Goal: Find specific page/section: Locate a particular part of the current website

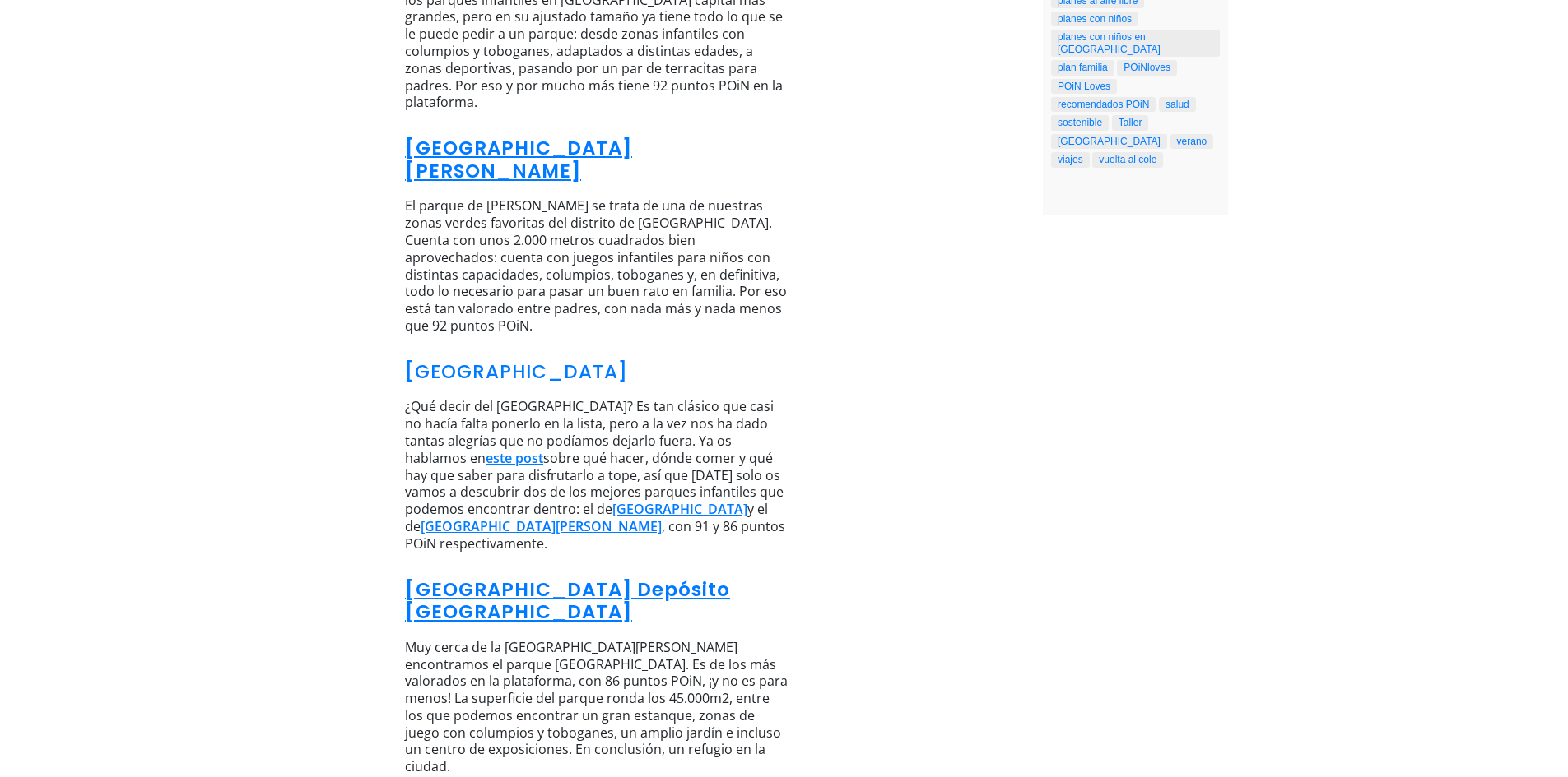
scroll to position [963, 0]
click at [650, 576] on link "[GEOGRAPHIC_DATA] Depósito [GEOGRAPHIC_DATA]" at bounding box center [566, 600] width 325 height 49
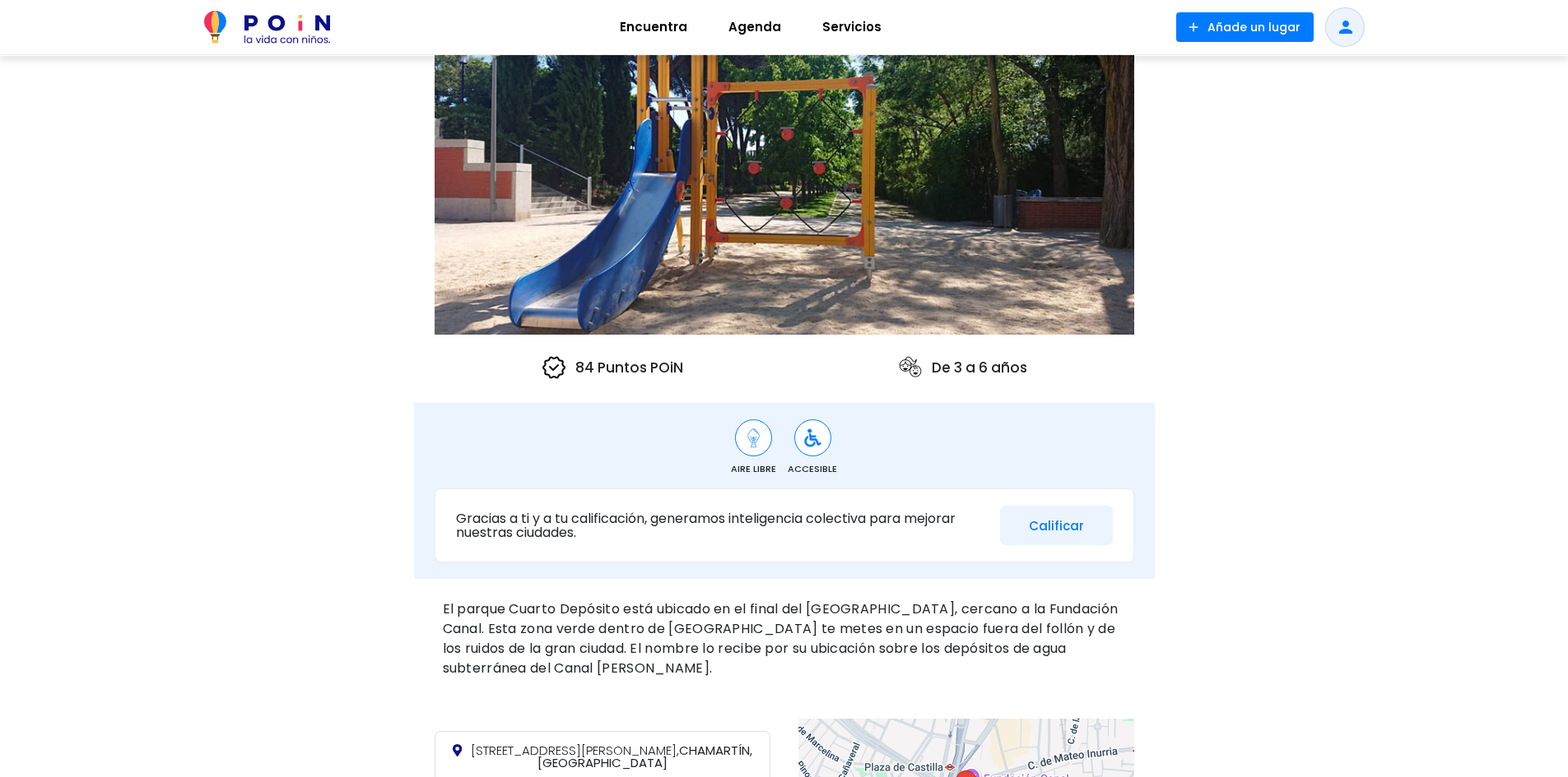
scroll to position [411, 0]
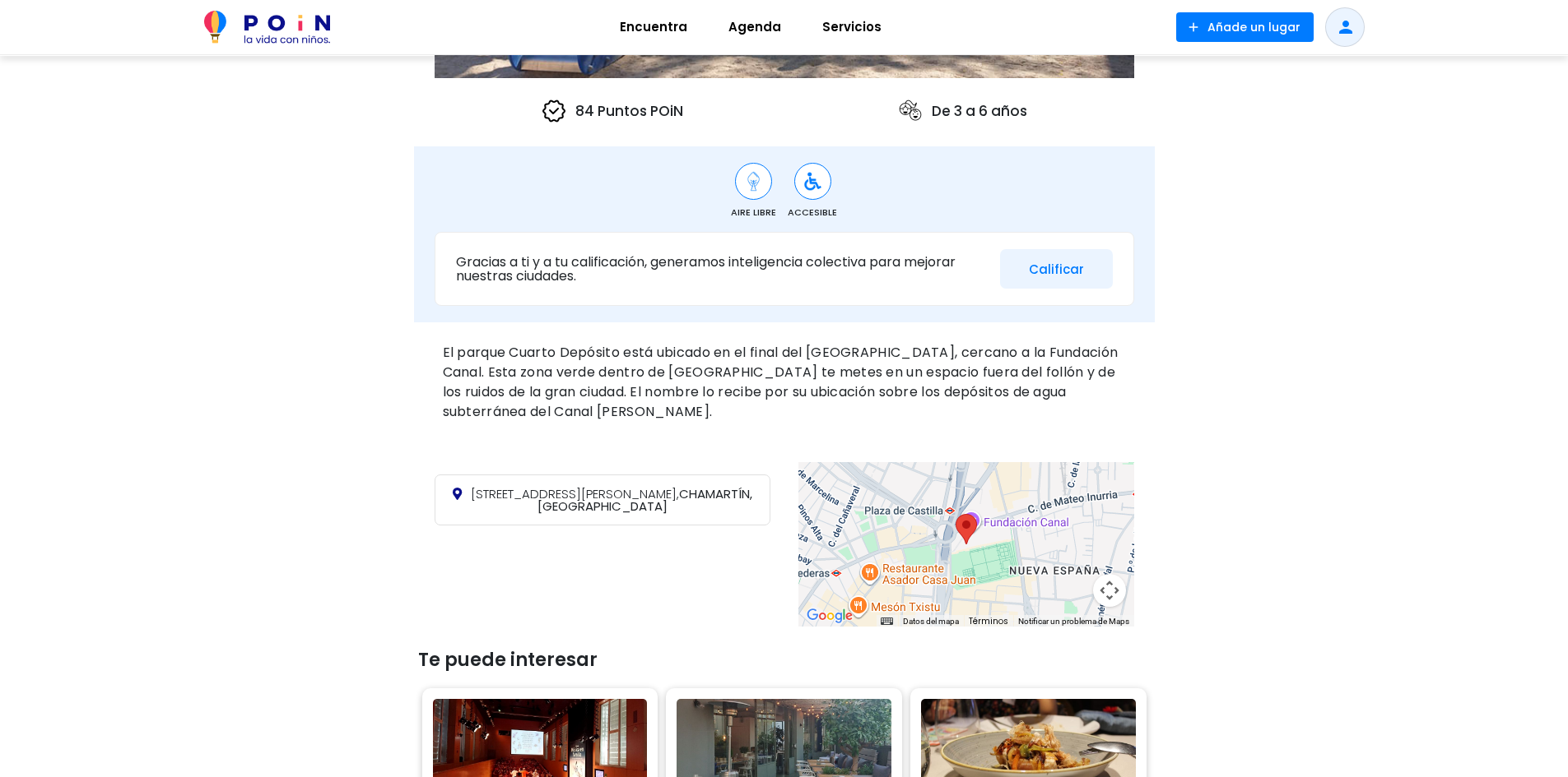
click at [955, 514] on area at bounding box center [955, 514] width 0 height 0
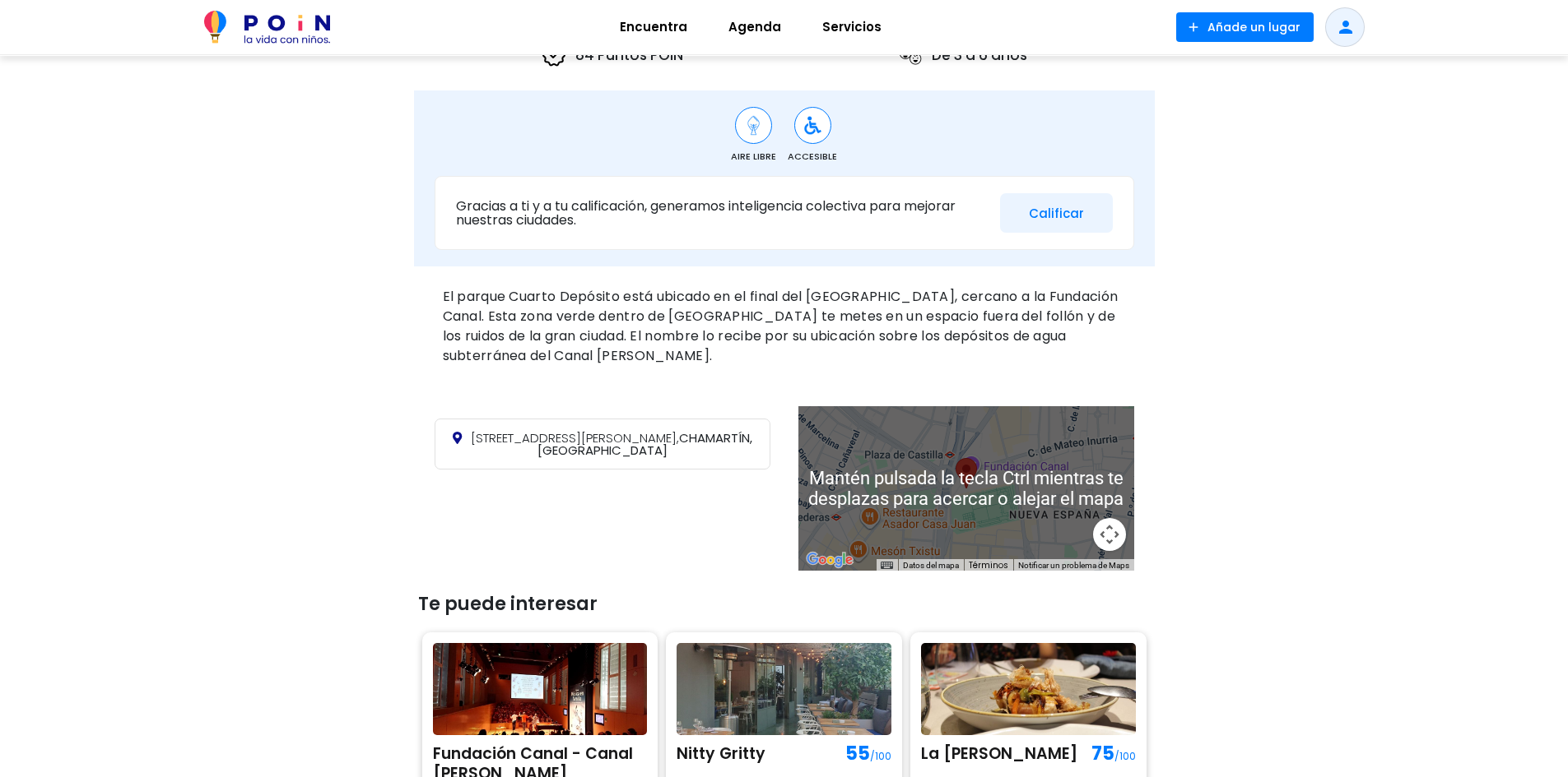
scroll to position [494, 0]
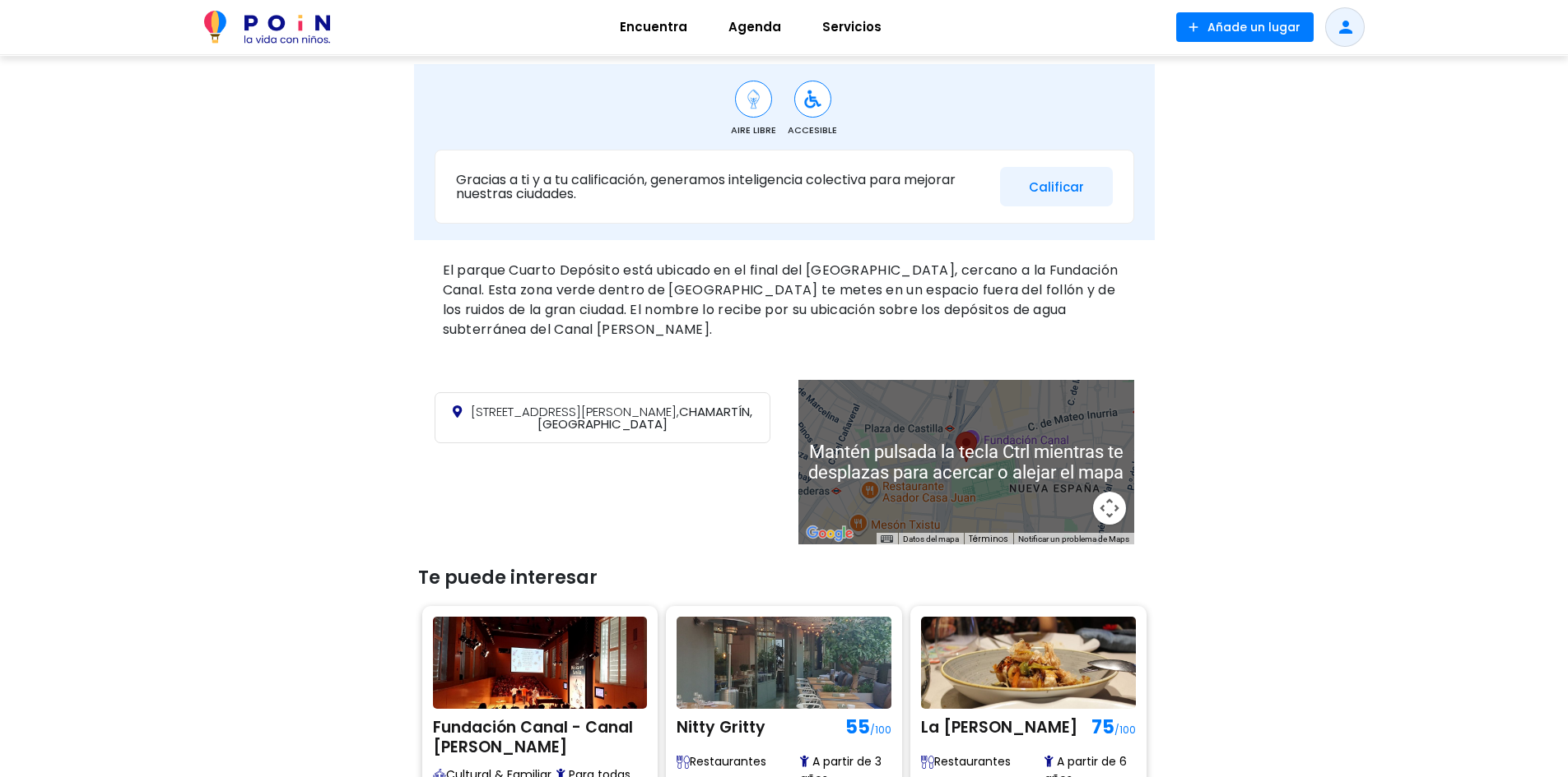
click at [1043, 412] on div at bounding box center [967, 462] width 336 height 164
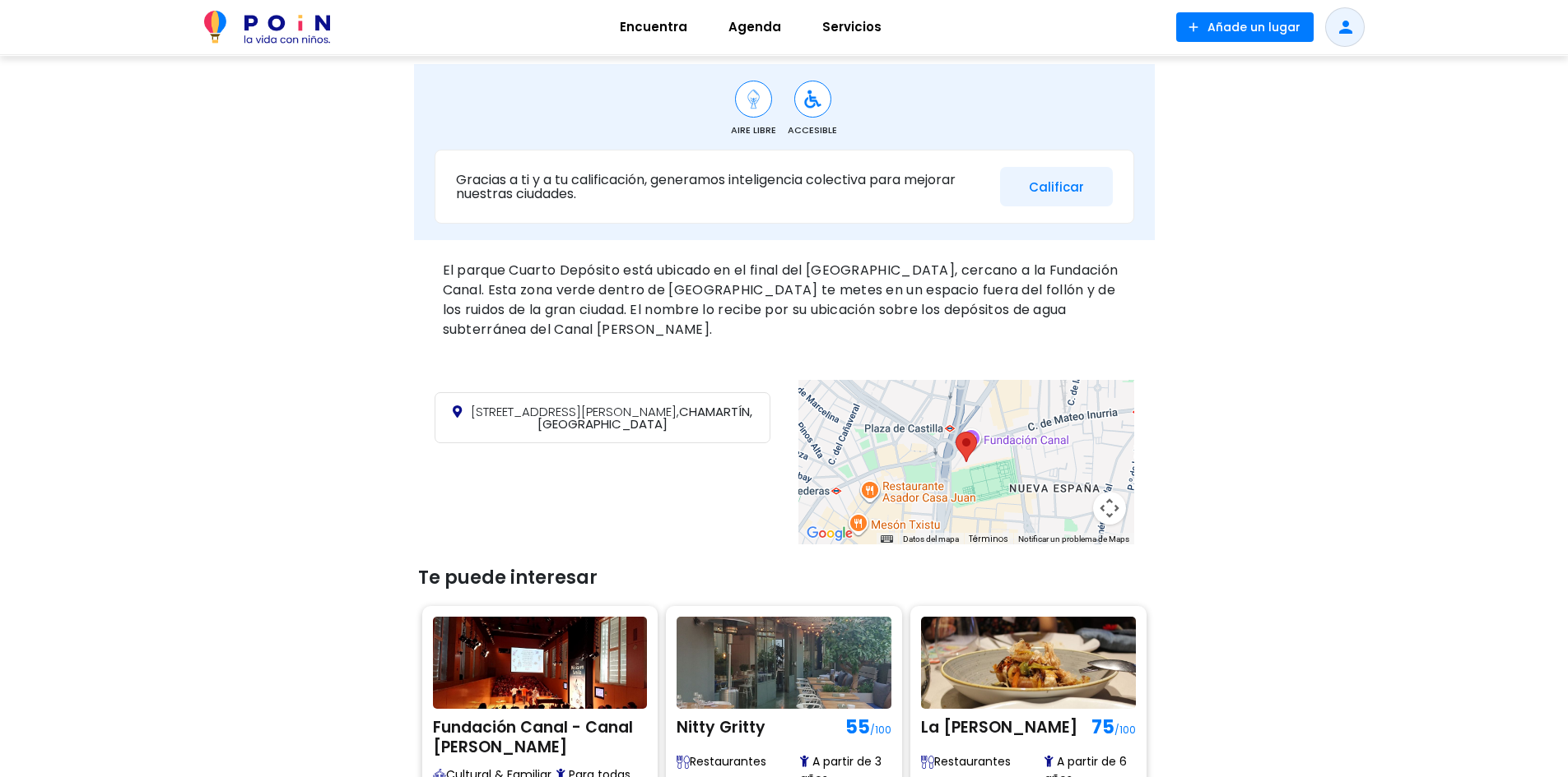
click at [1022, 424] on div at bounding box center [967, 462] width 336 height 164
click at [1025, 444] on div at bounding box center [967, 462] width 336 height 164
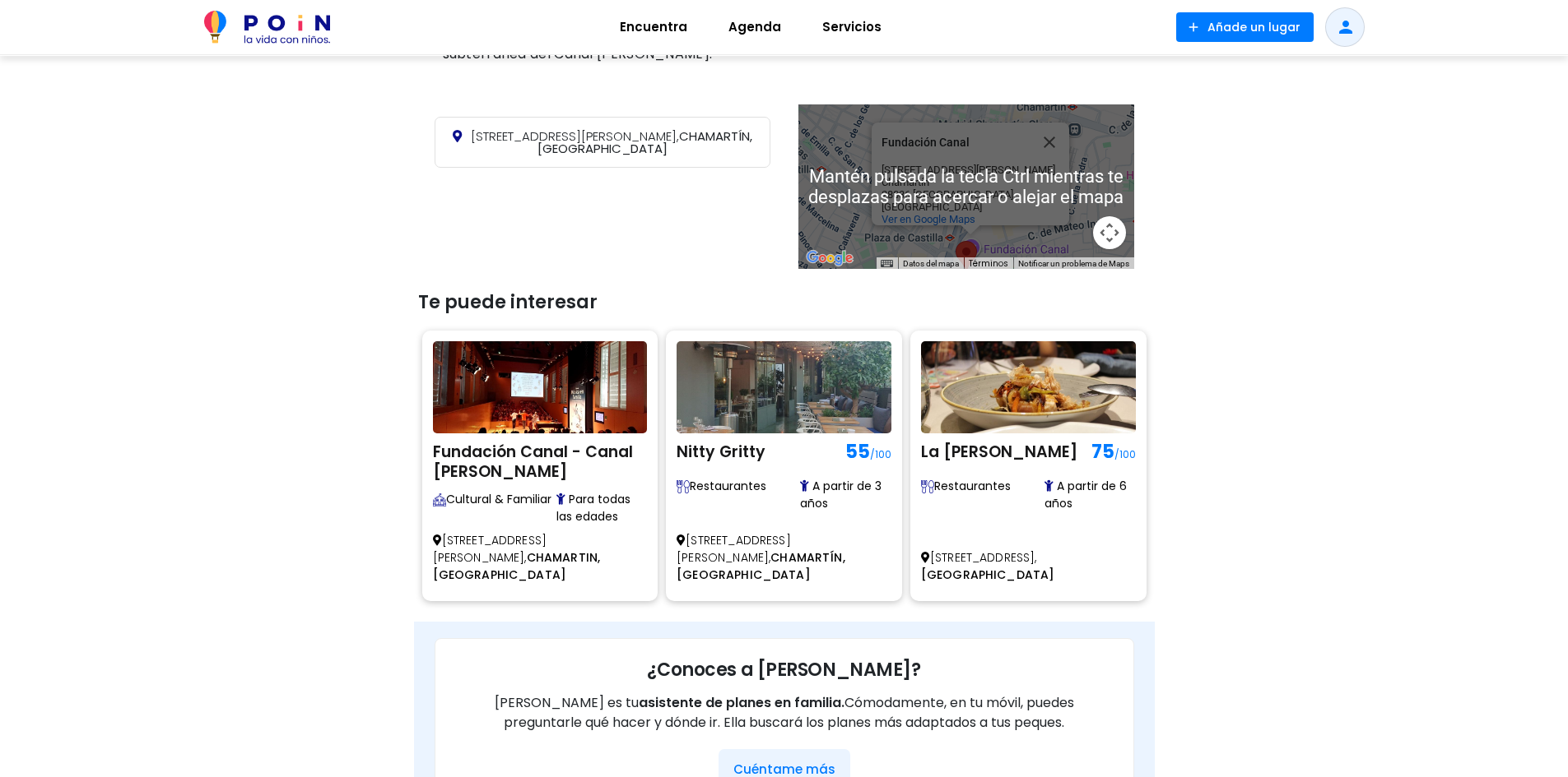
scroll to position [1069, 0]
